Goal: Obtain resource: Obtain resource

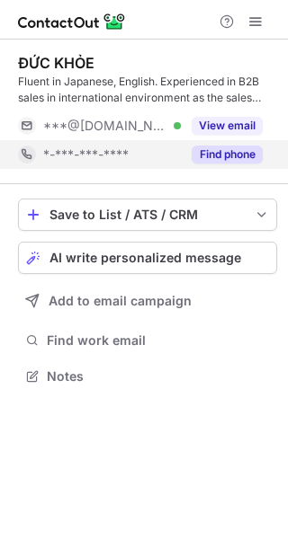
scroll to position [364, 288]
click at [230, 147] on button "Find phone" at bounding box center [226, 155] width 71 height 18
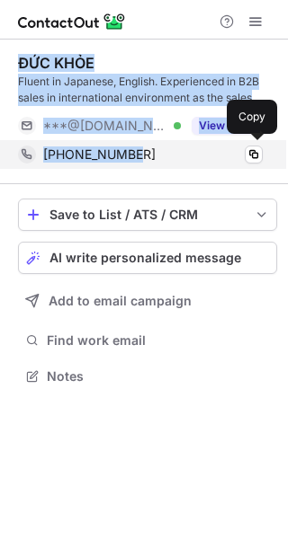
drag, startPoint x: 18, startPoint y: 69, endPoint x: 155, endPoint y: 160, distance: 164.1
click at [156, 163] on div "ĐỨC KHỎE Fluent in Japanese, English. Experienced in B2B sales in international…" at bounding box center [147, 111] width 259 height 115
copy div "ĐỨC KHỎE Fluent in Japanese, English. Experienced in B2B sales in international…"
